Goal: Transaction & Acquisition: Purchase product/service

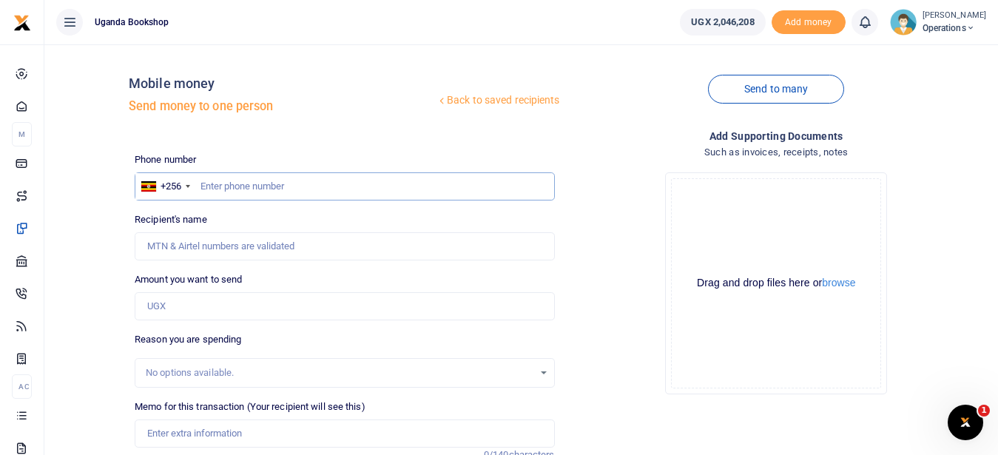
click at [226, 176] on input "text" at bounding box center [344, 186] width 419 height 28
type input "0785461303"
type input "[PERSON_NAME]"
type input "0785461303"
click at [196, 307] on input "Amount you want to send" at bounding box center [344, 306] width 419 height 28
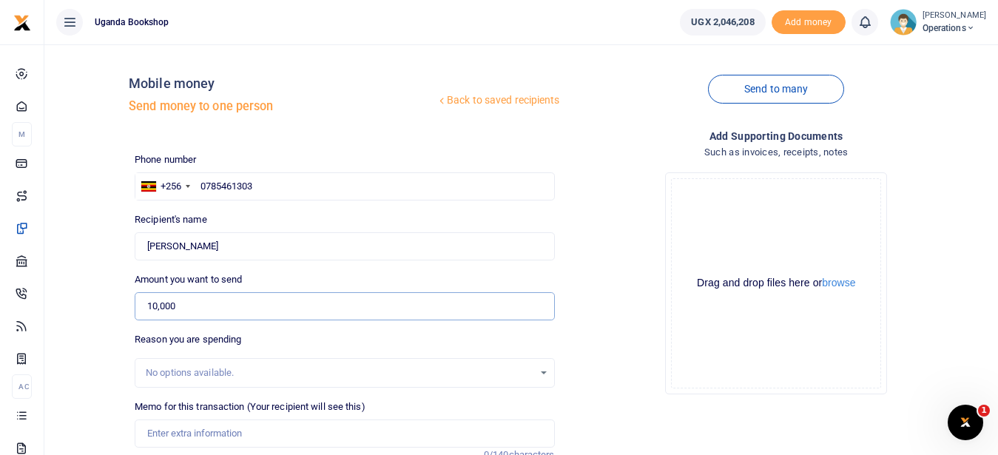
type input "10,000"
click at [180, 437] on input "Memo for this transaction (Your recipient will see this)" at bounding box center [344, 433] width 419 height 28
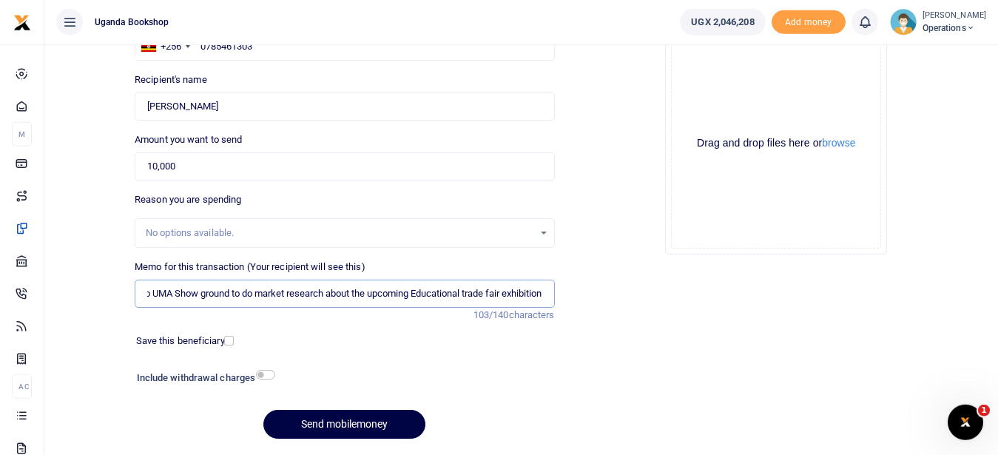
scroll to position [158, 0]
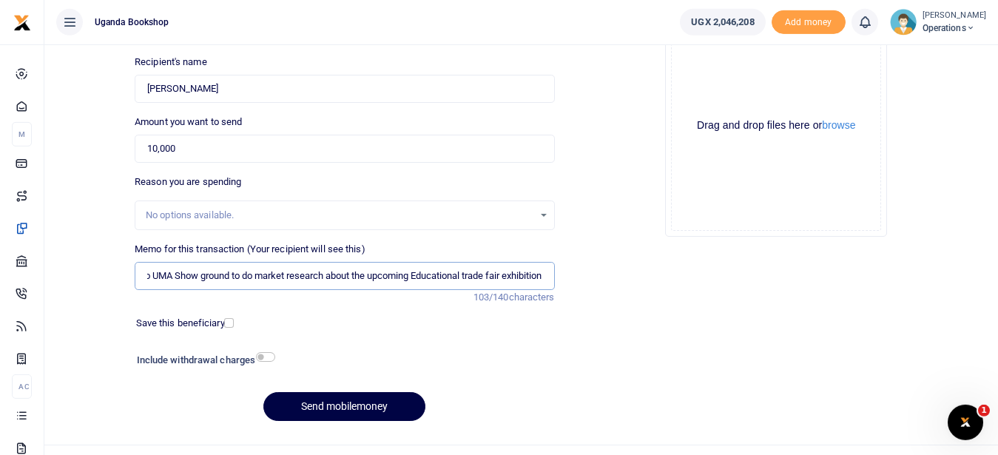
type input "Transport to UMA Show ground to do market research about the upcoming Education…"
click at [253, 353] on div "Include withdrawal charges" at bounding box center [202, 362] width 143 height 24
click at [269, 355] on input "checkbox" at bounding box center [265, 357] width 19 height 10
checkbox input "true"
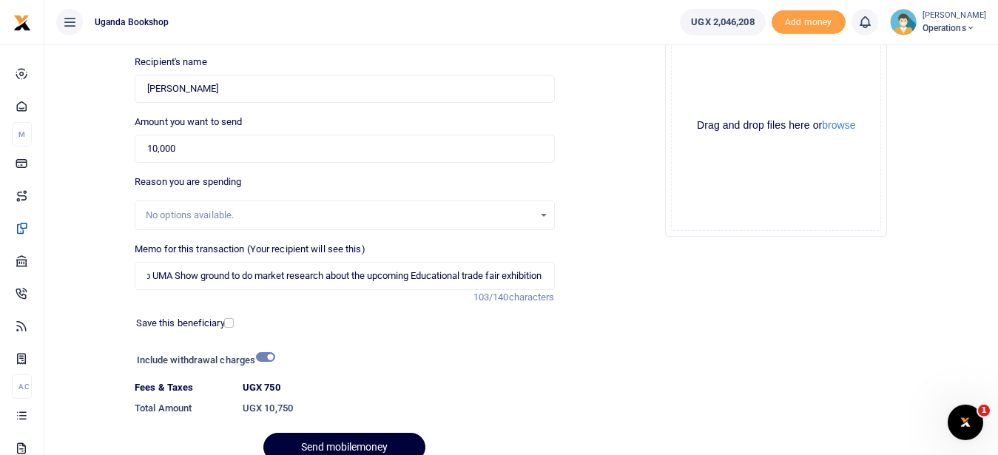
click at [337, 440] on button "Send mobilemoney" at bounding box center [344, 447] width 162 height 29
